Goal: Transaction & Acquisition: Register for event/course

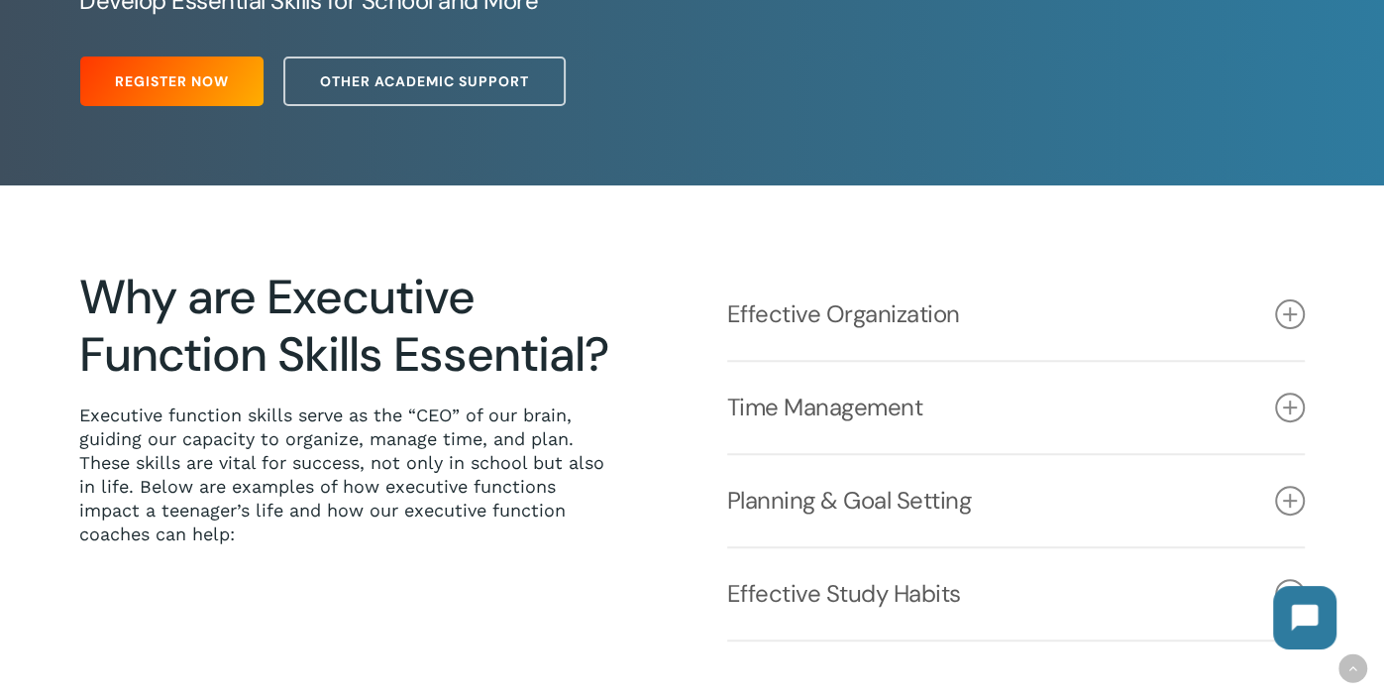
scroll to position [519, 0]
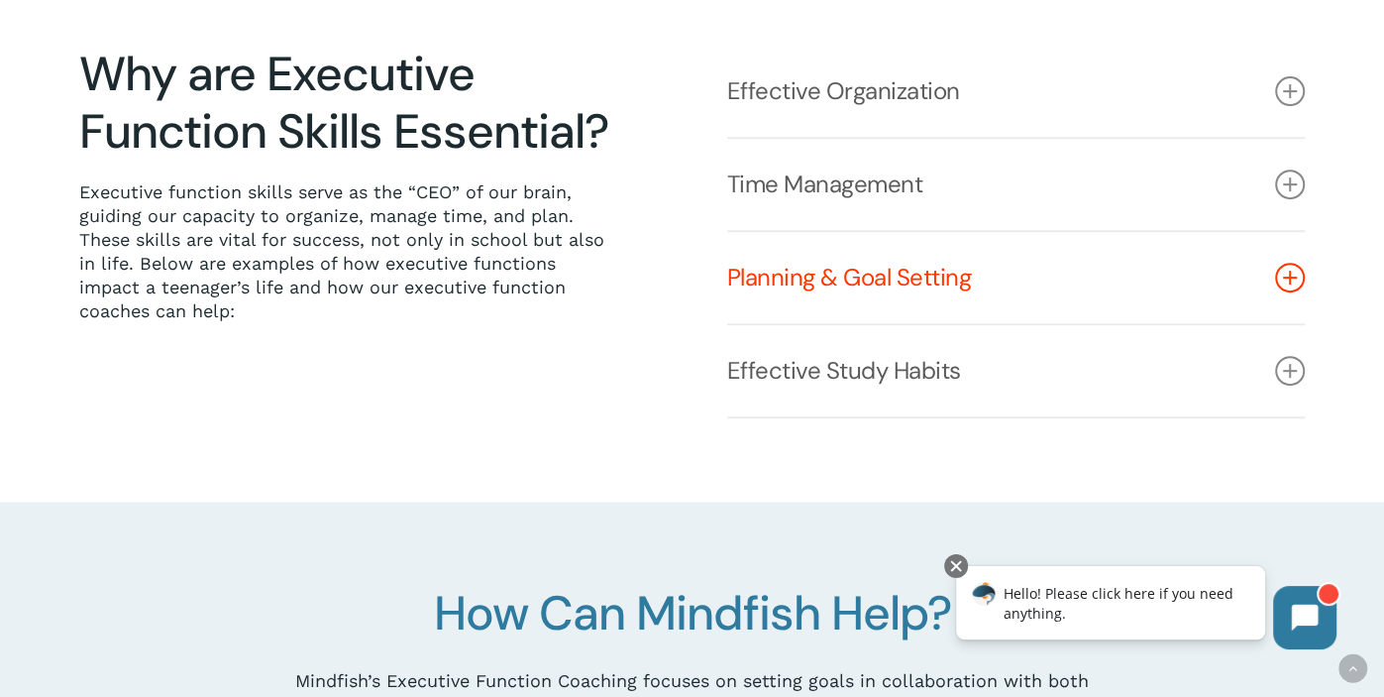
click at [1291, 279] on icon at bounding box center [1290, 278] width 30 height 30
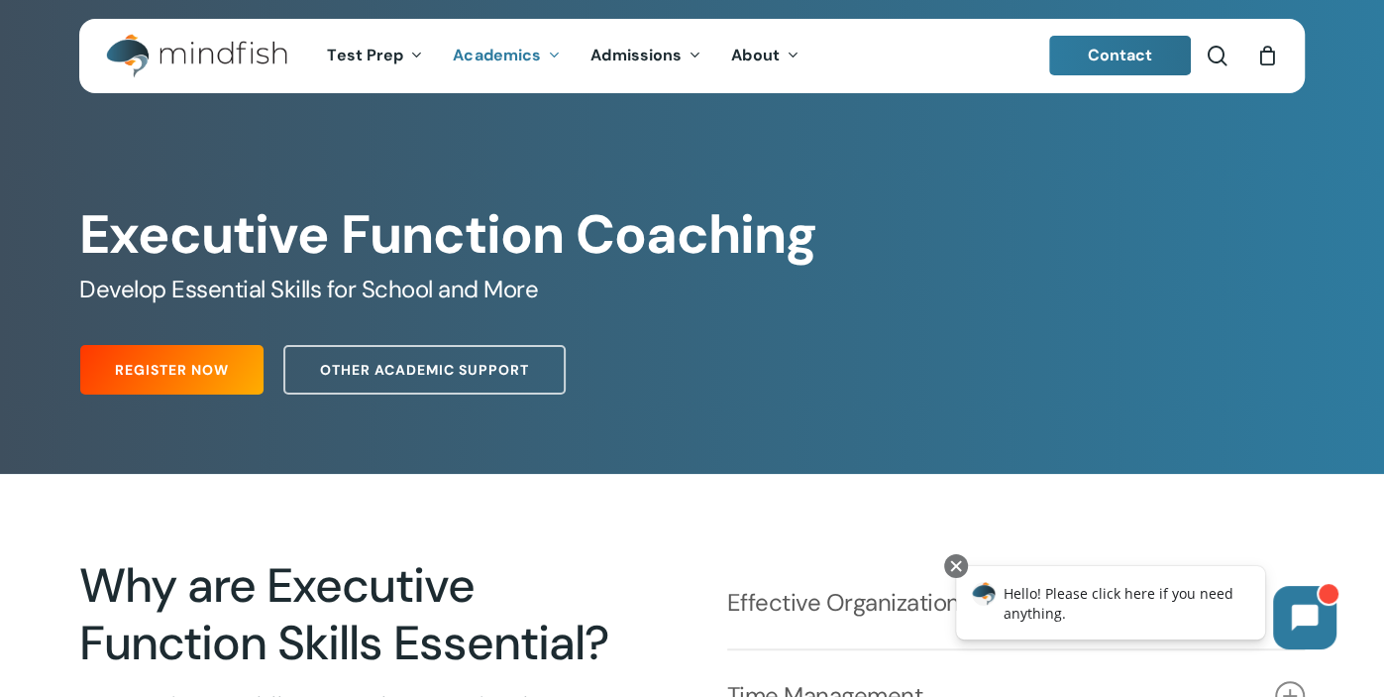
scroll to position [0, 0]
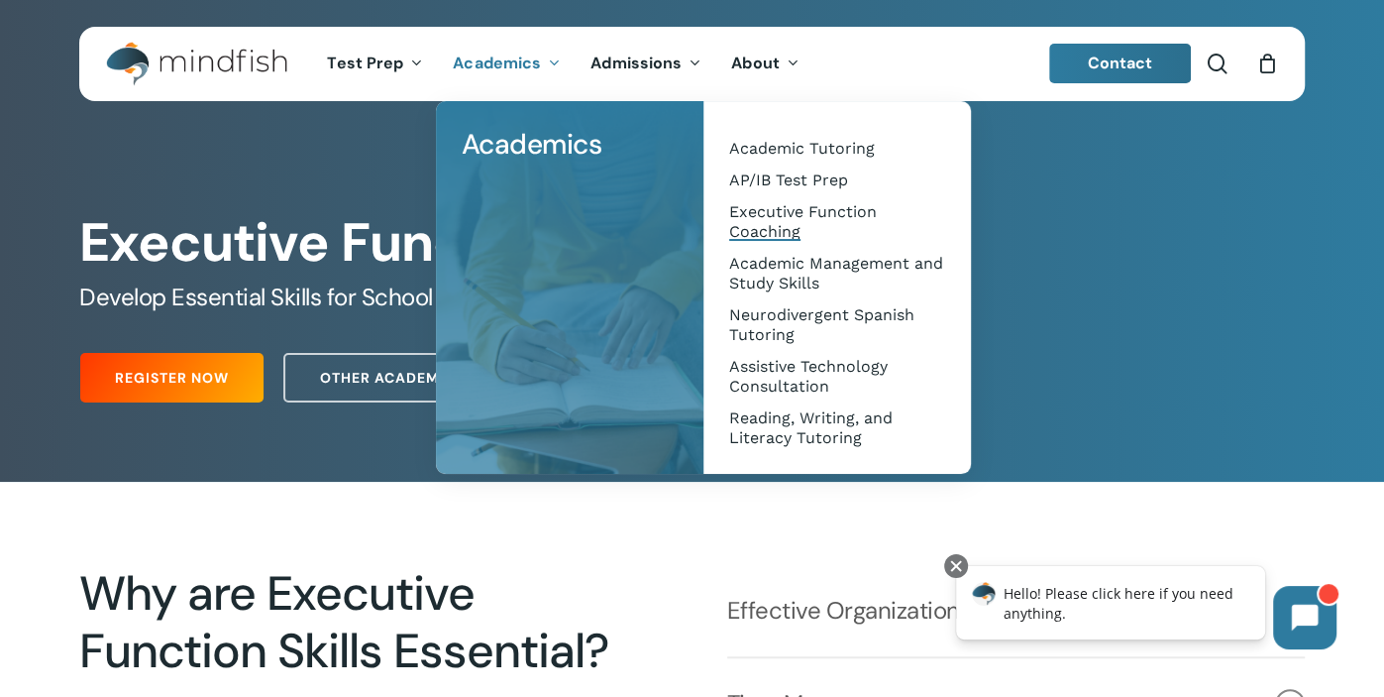
click at [802, 212] on span "Executive Function Coaching" at bounding box center [803, 221] width 148 height 39
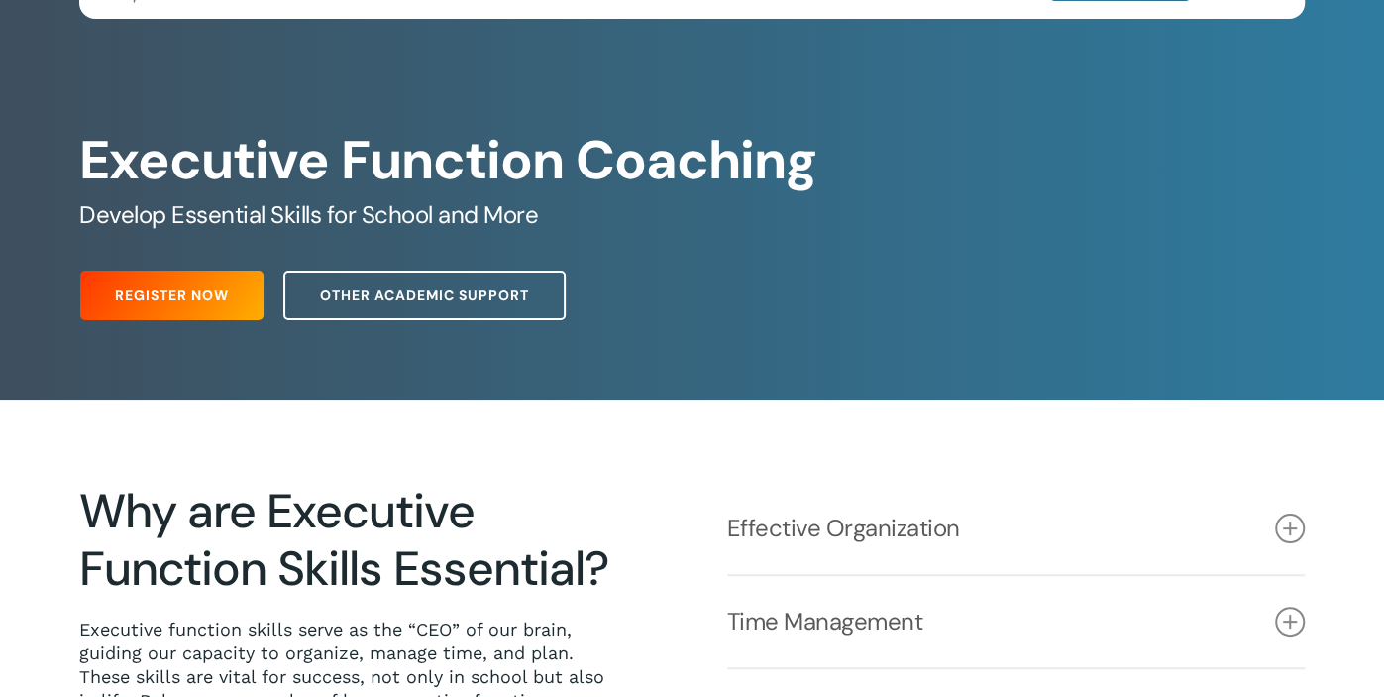
scroll to position [319, 0]
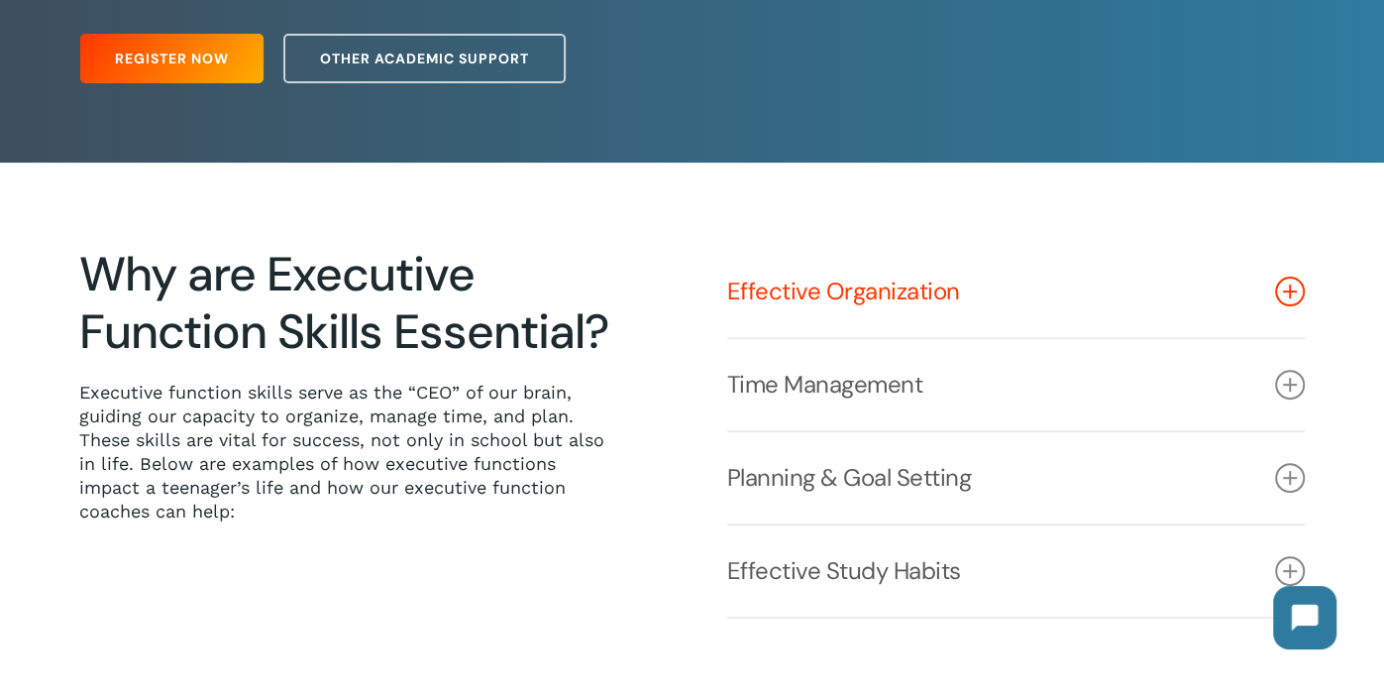
click at [898, 294] on link "Effective Organization" at bounding box center [1016, 291] width 579 height 91
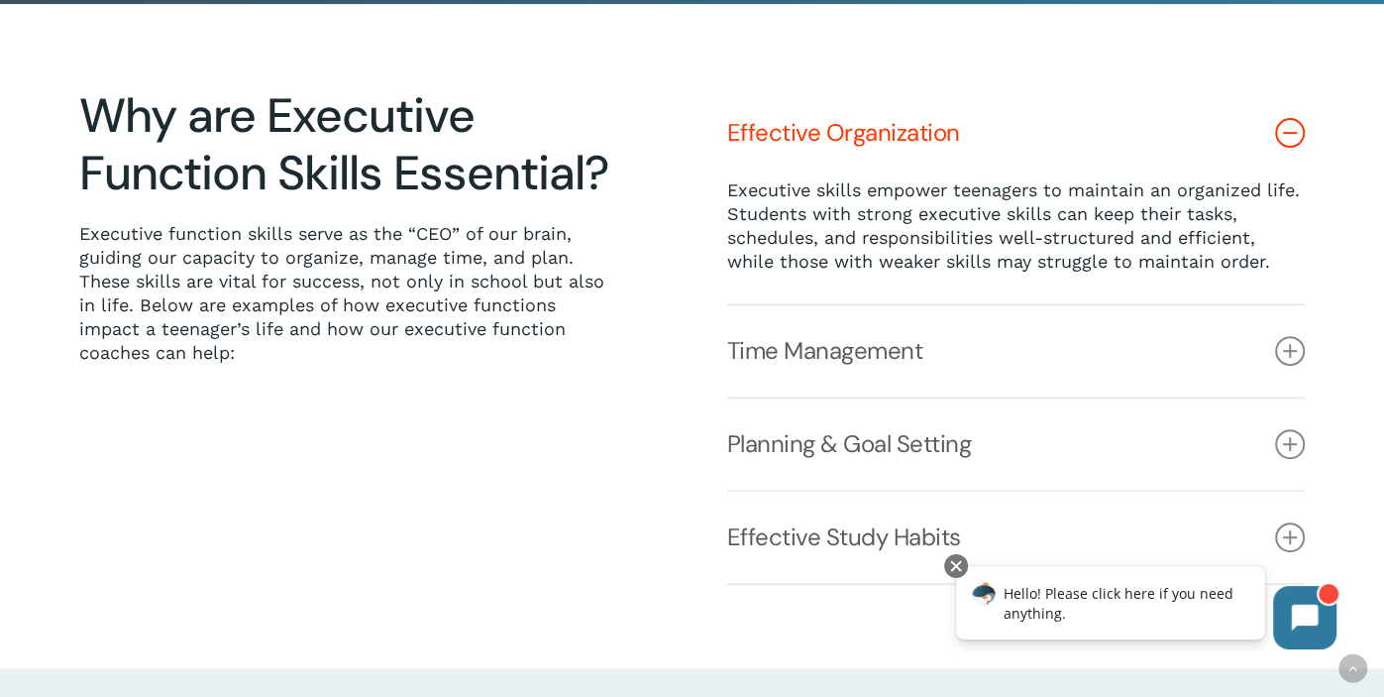
scroll to position [557, 0]
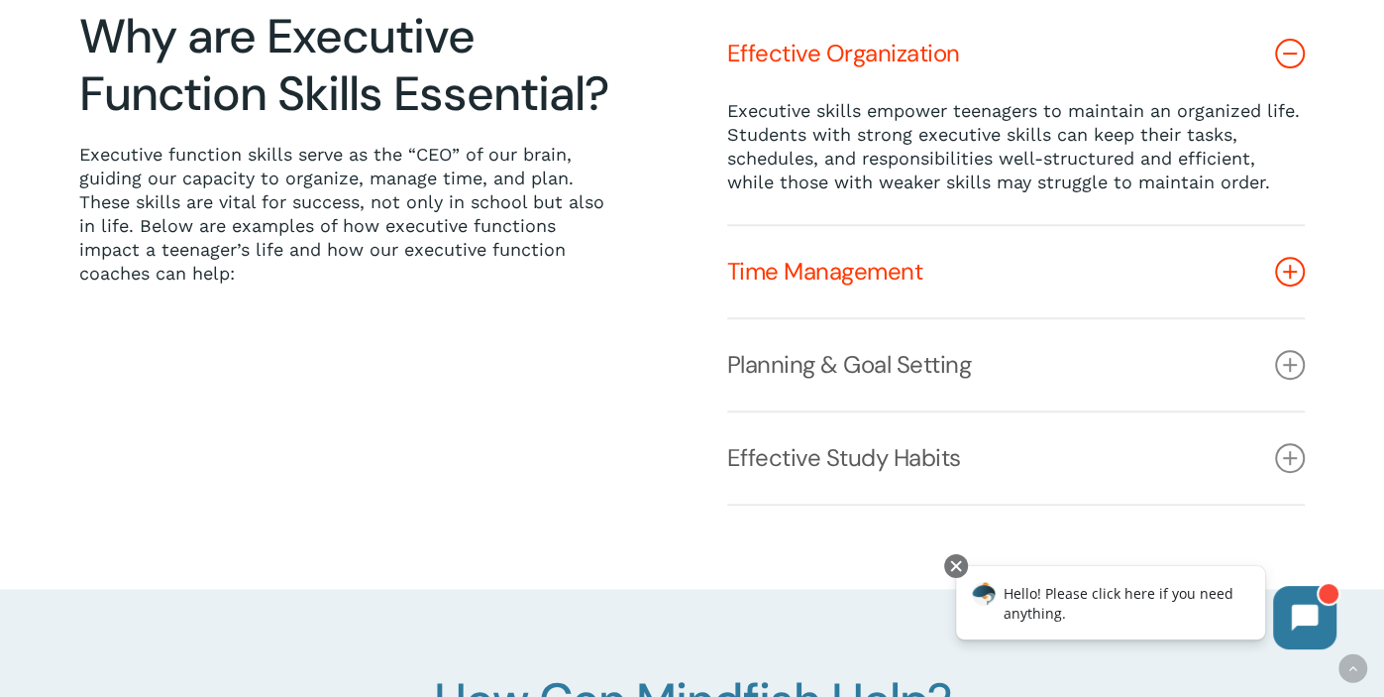
click at [1291, 268] on icon at bounding box center [1290, 272] width 30 height 30
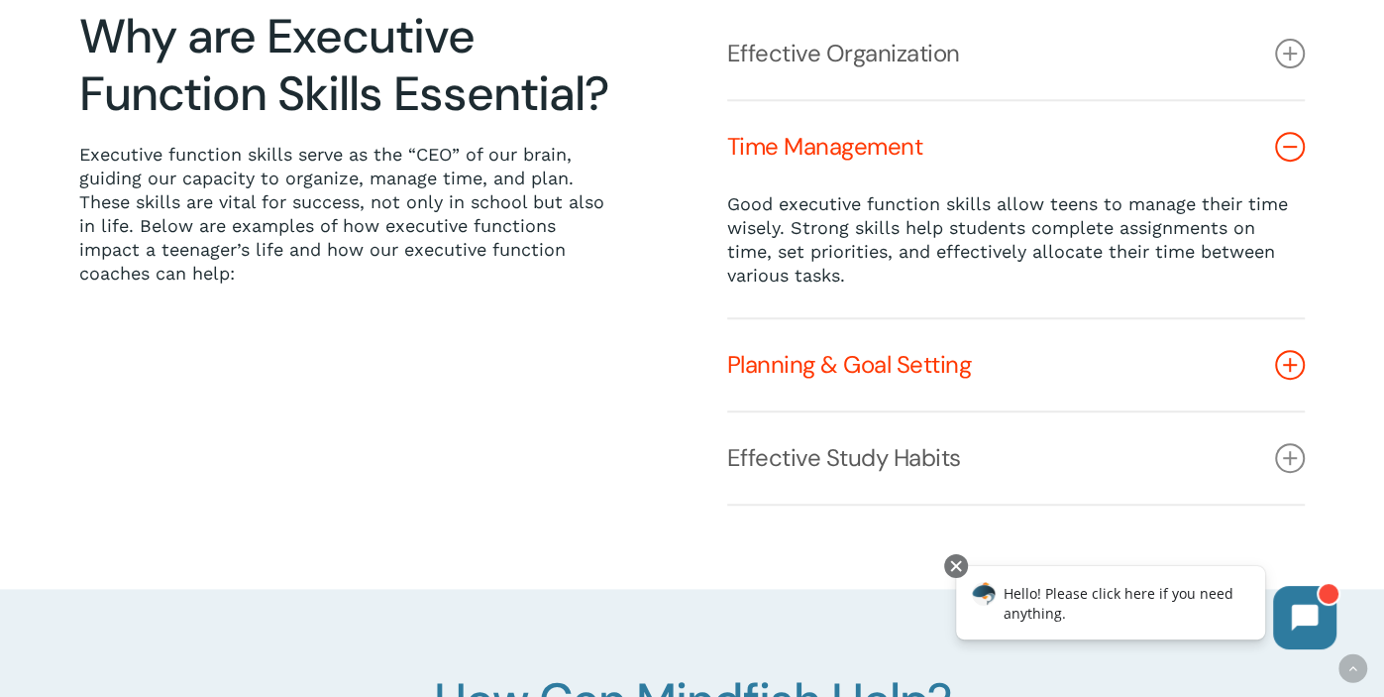
click at [1282, 366] on icon at bounding box center [1290, 365] width 30 height 30
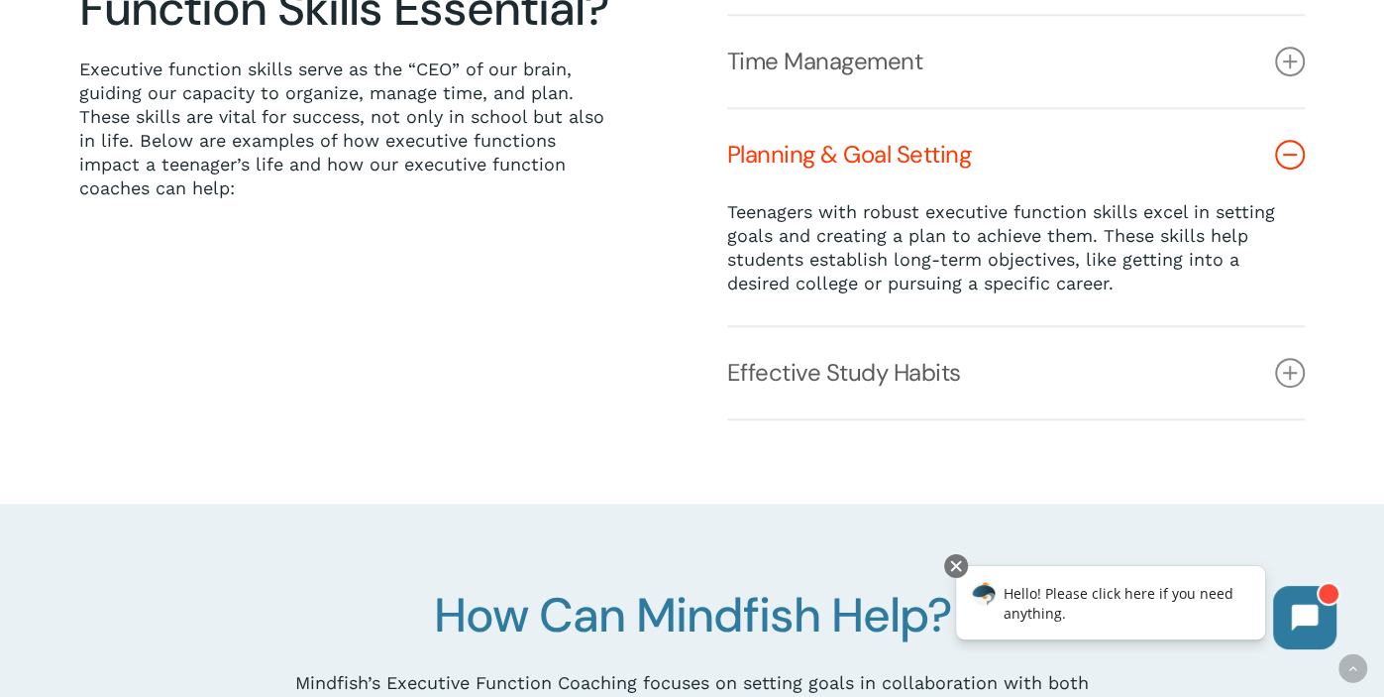
scroll to position [646, 0]
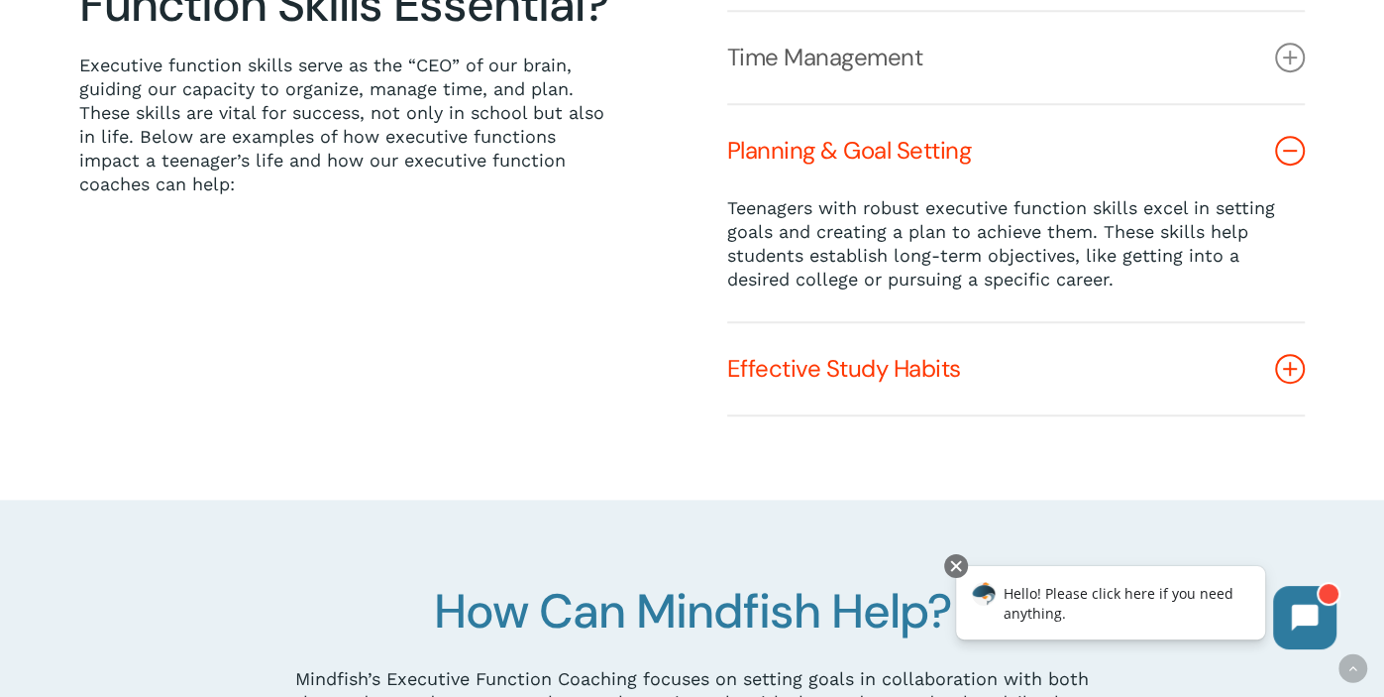
click at [1284, 373] on icon at bounding box center [1290, 369] width 30 height 30
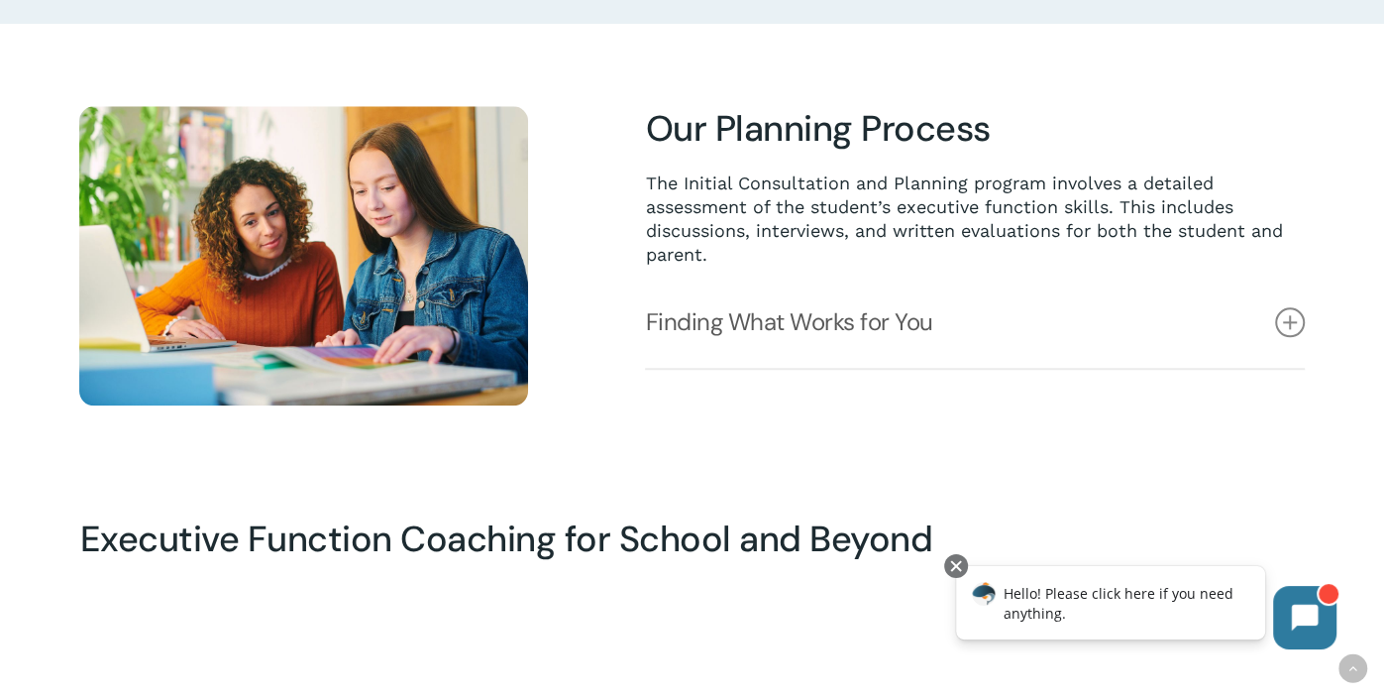
scroll to position [1483, 0]
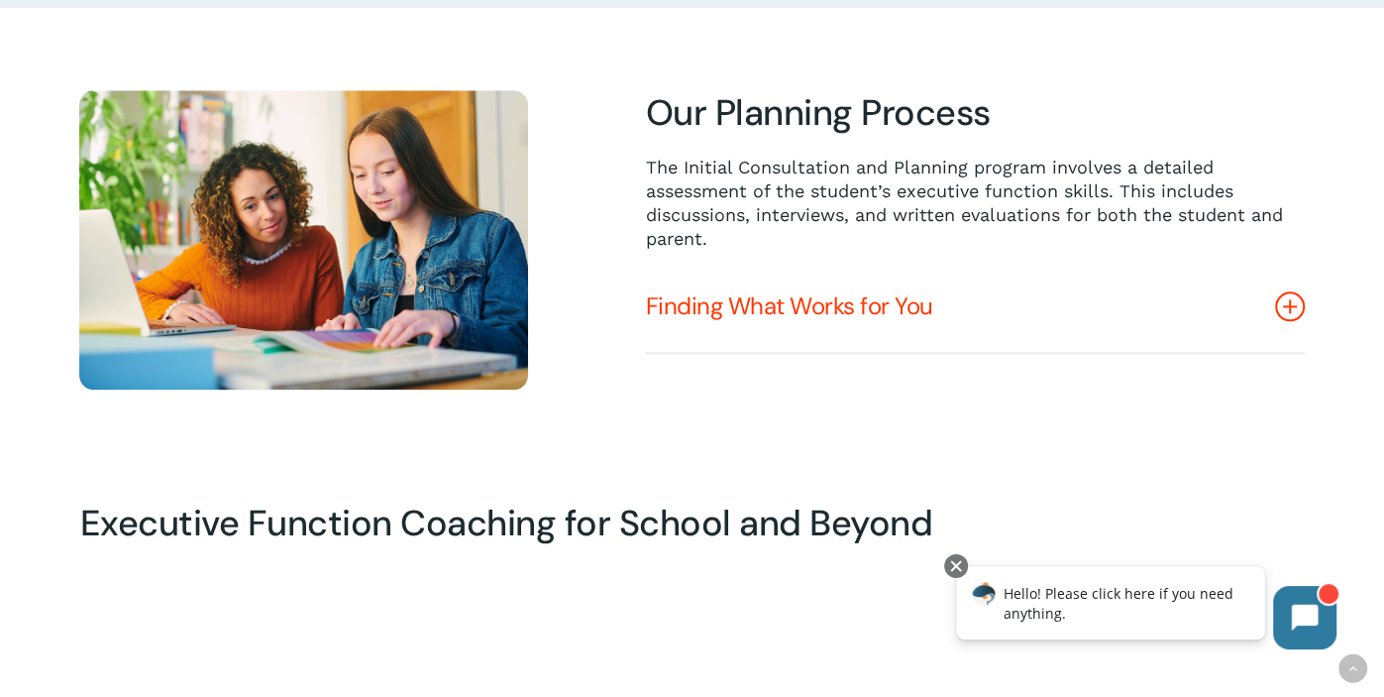
click at [1282, 298] on icon at bounding box center [1290, 306] width 30 height 30
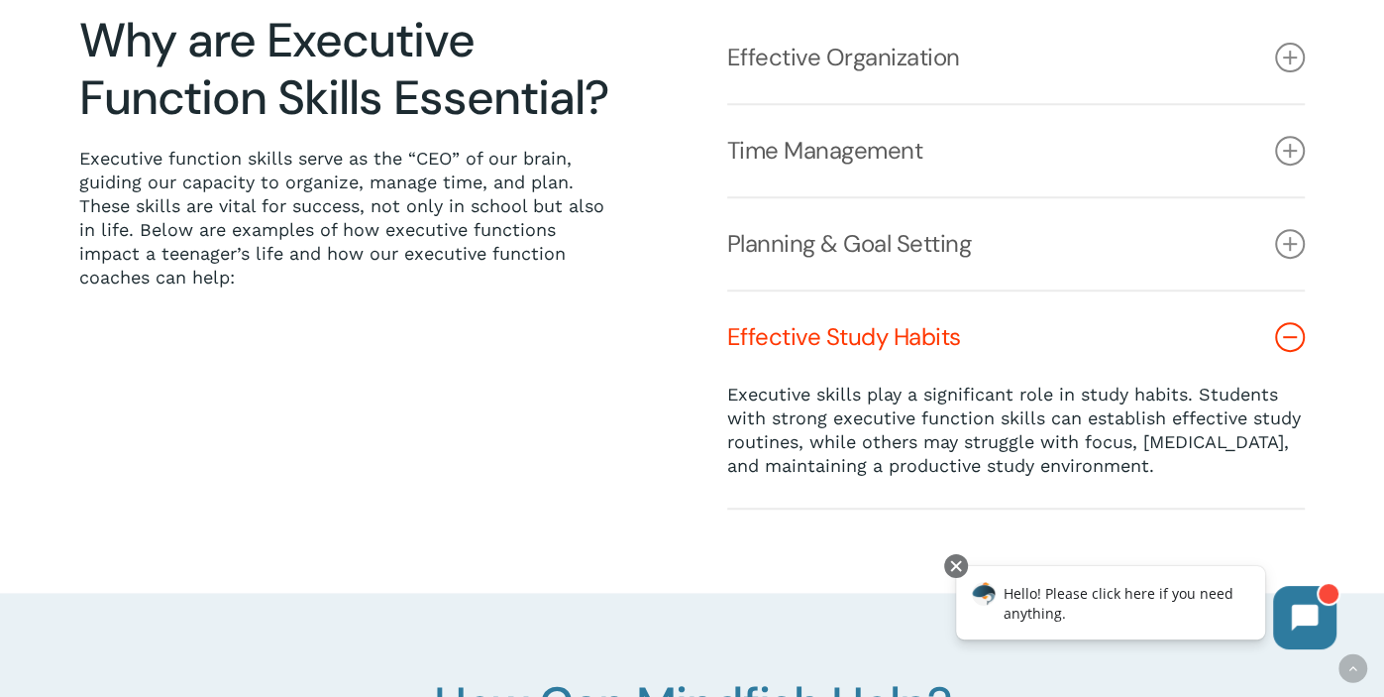
scroll to position [575, 0]
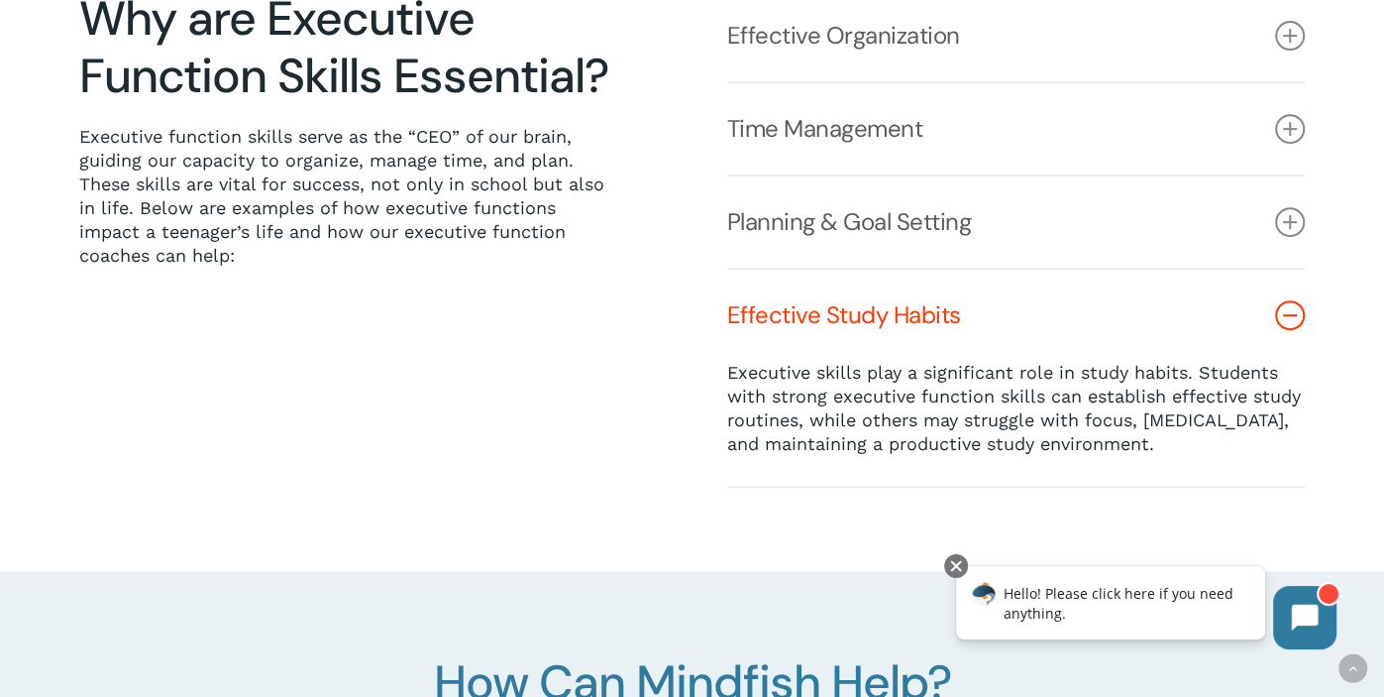
click at [1303, 322] on link "Effective Study Habits" at bounding box center [1016, 315] width 579 height 91
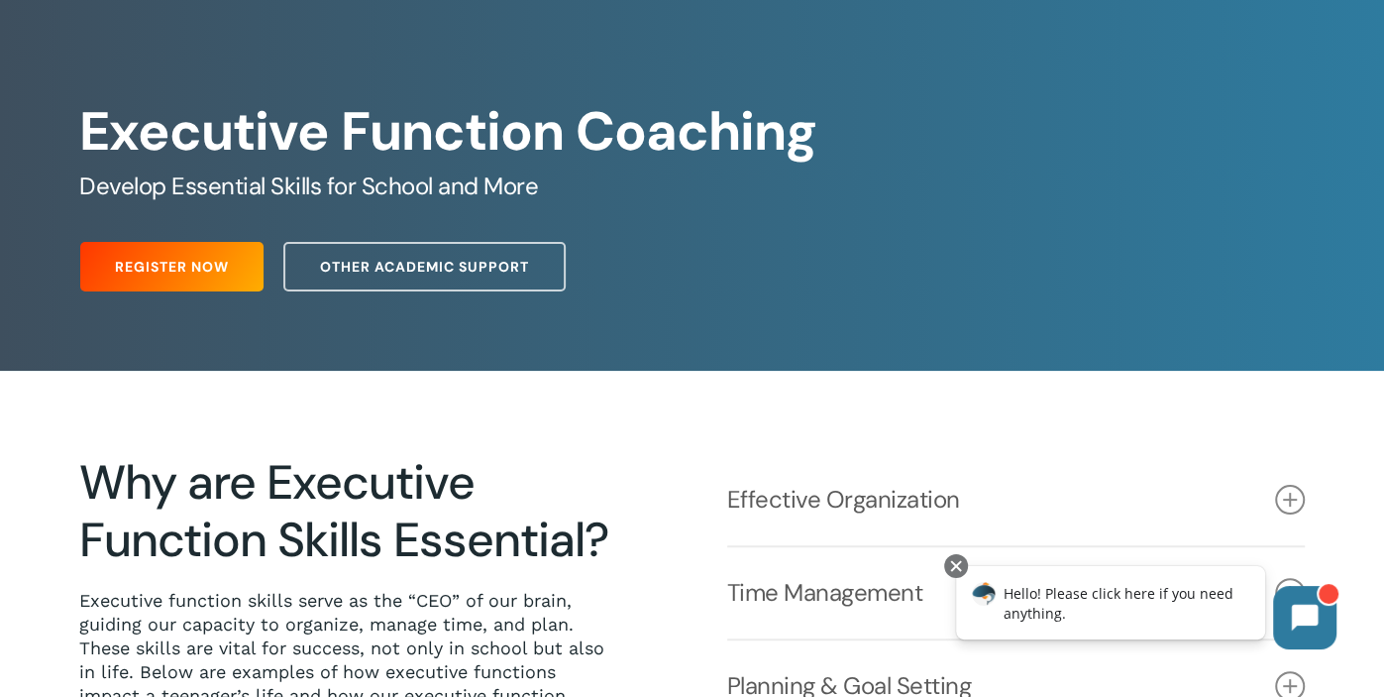
scroll to position [0, 0]
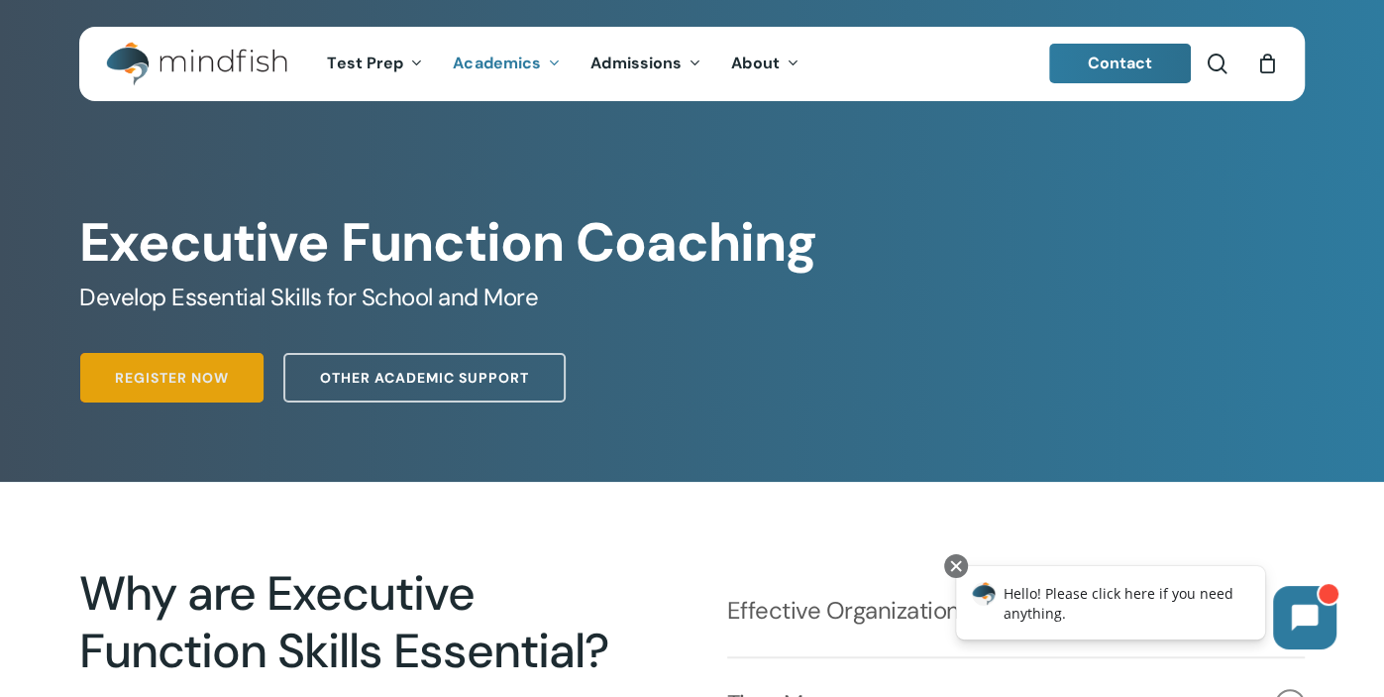
click at [222, 386] on span "Register Now" at bounding box center [172, 378] width 114 height 20
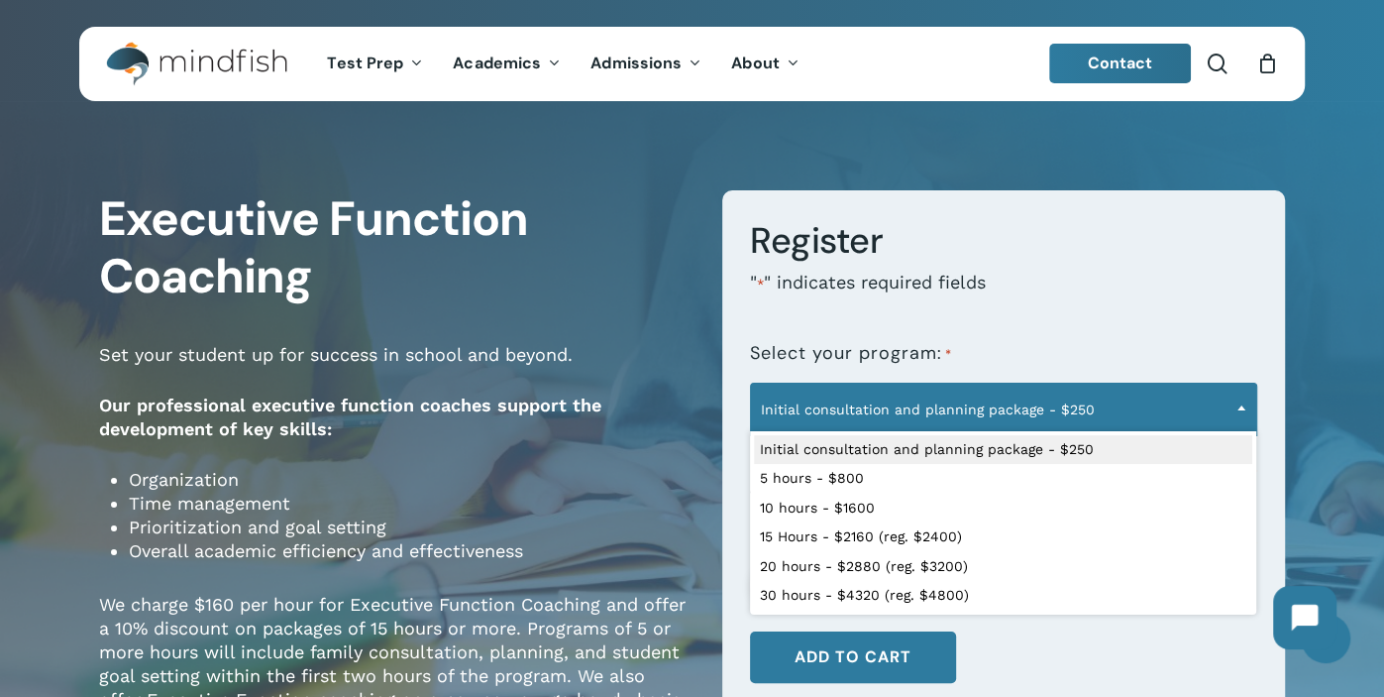
click at [1014, 408] on span "Initial consultation and planning package - $250" at bounding box center [1003, 409] width 505 height 42
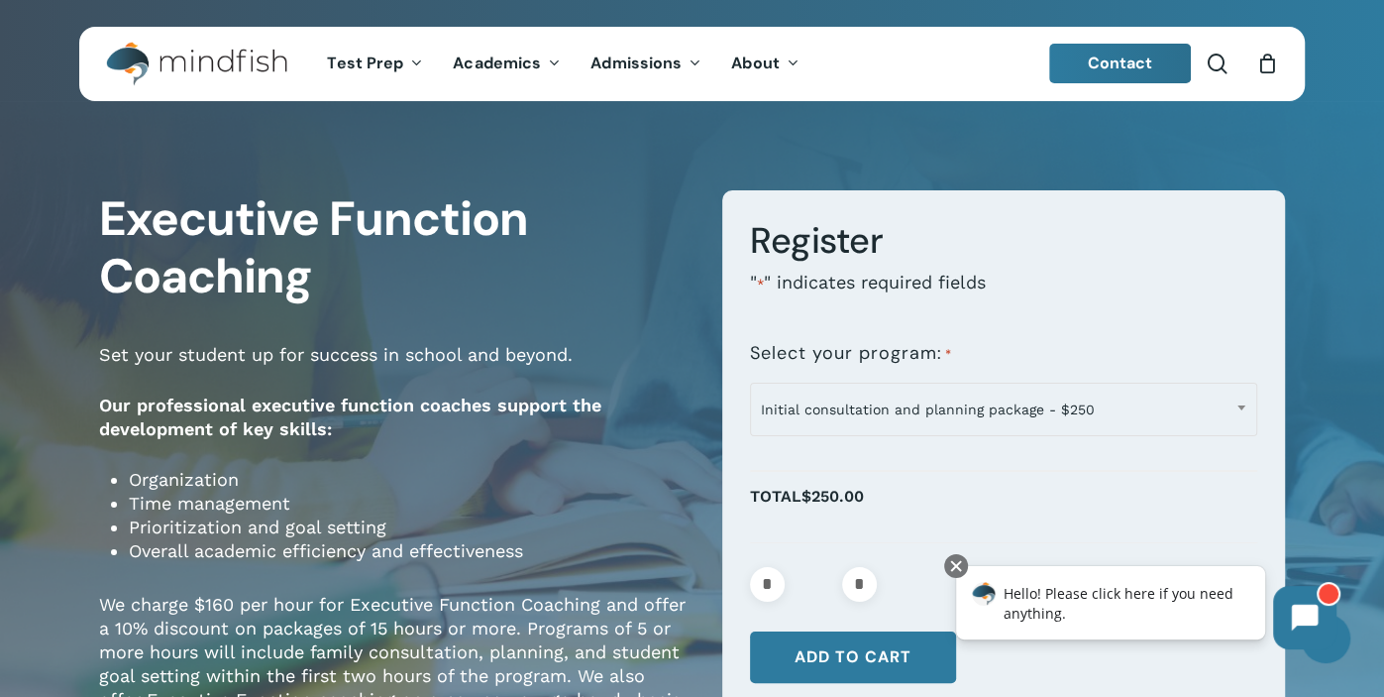
click at [599, 278] on h1 "Executive Function Coaching" at bounding box center [396, 247] width 594 height 115
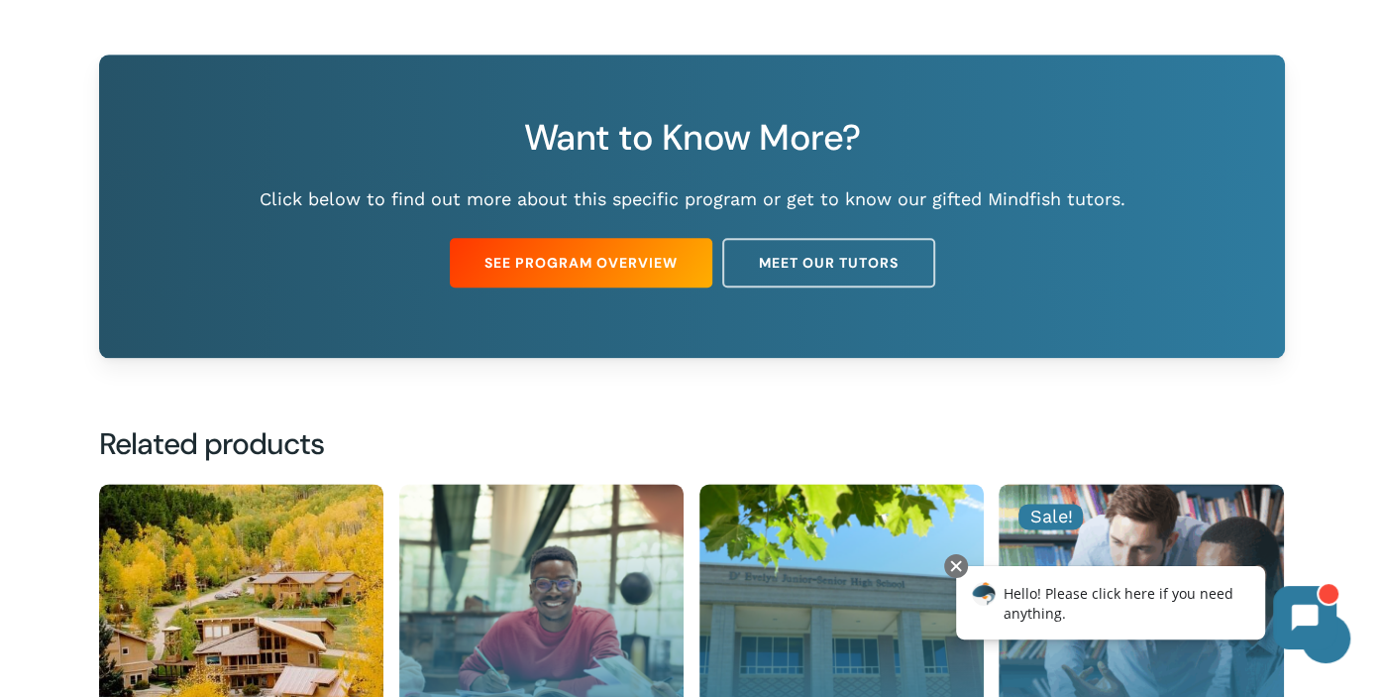
scroll to position [1655, 0]
